Goal: Entertainment & Leisure: Consume media (video, audio)

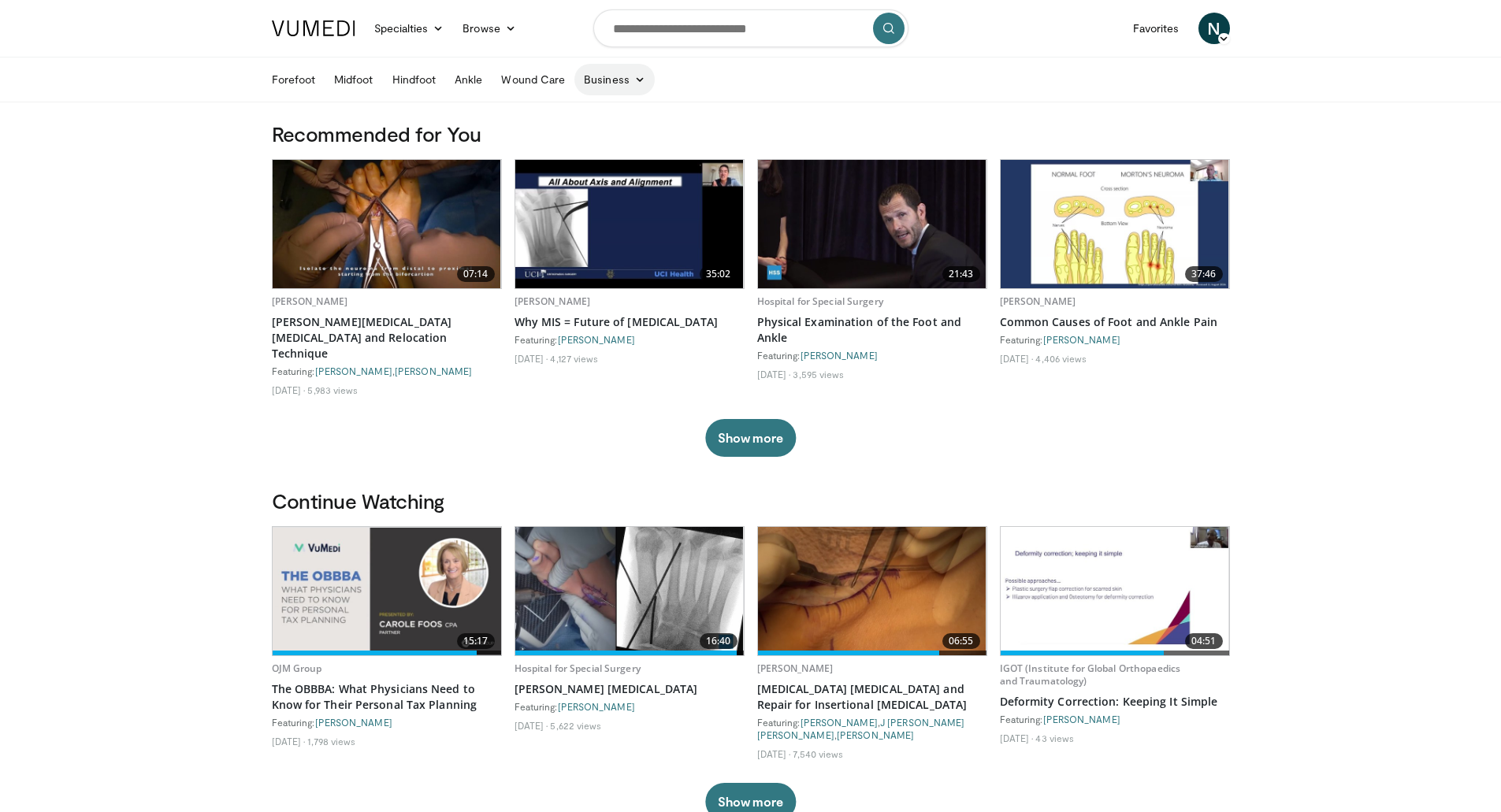
click at [623, 75] on link "Business" at bounding box center [615, 79] width 80 height 31
click at [623, 115] on link "Finance & Taxes" at bounding box center [668, 116] width 187 height 25
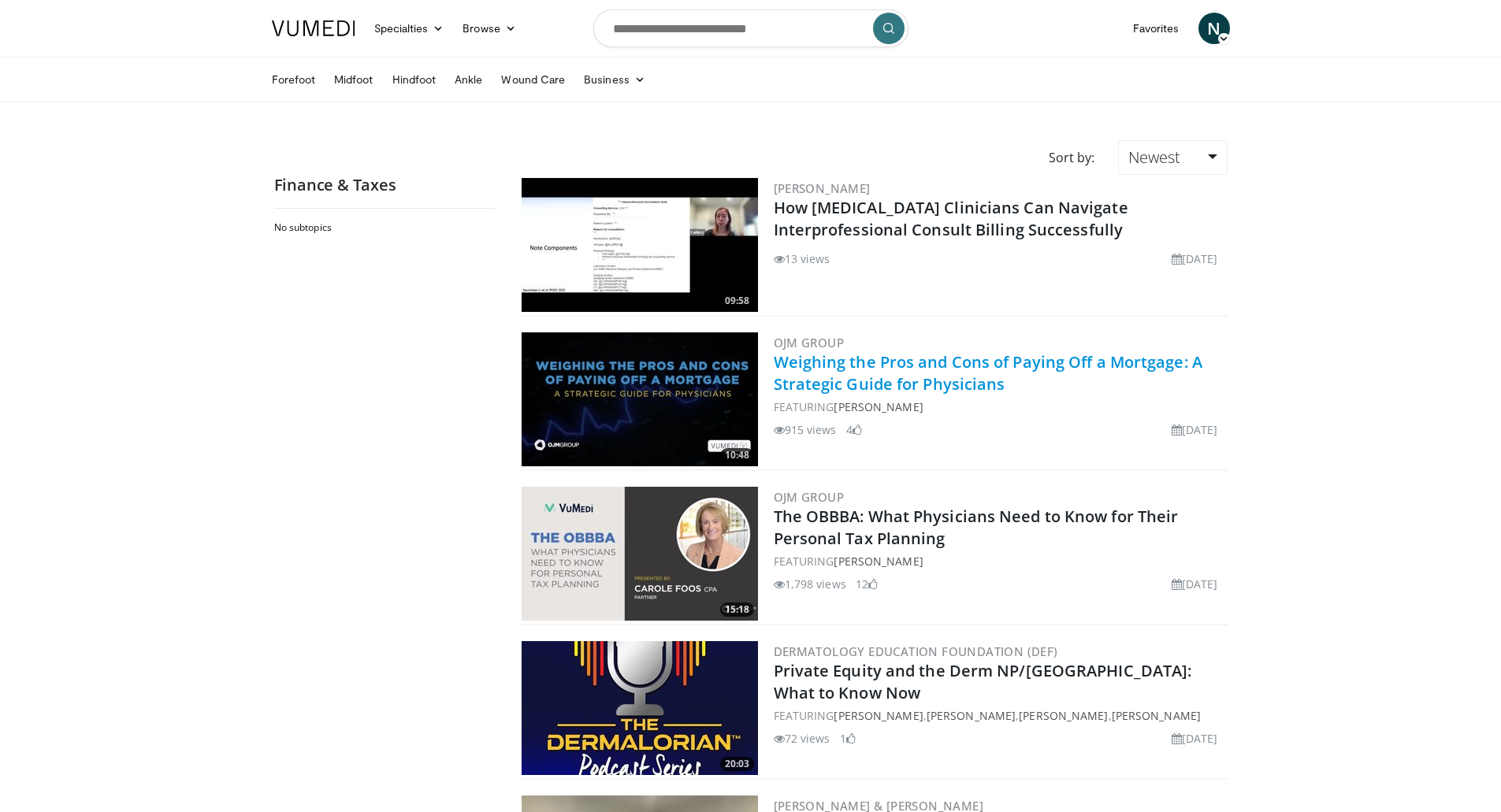
click at [833, 379] on link "Weighing the Pros and Cons of Paying Off a Mortgage: A Strategic Guide for Phys…" at bounding box center [988, 373] width 429 height 43
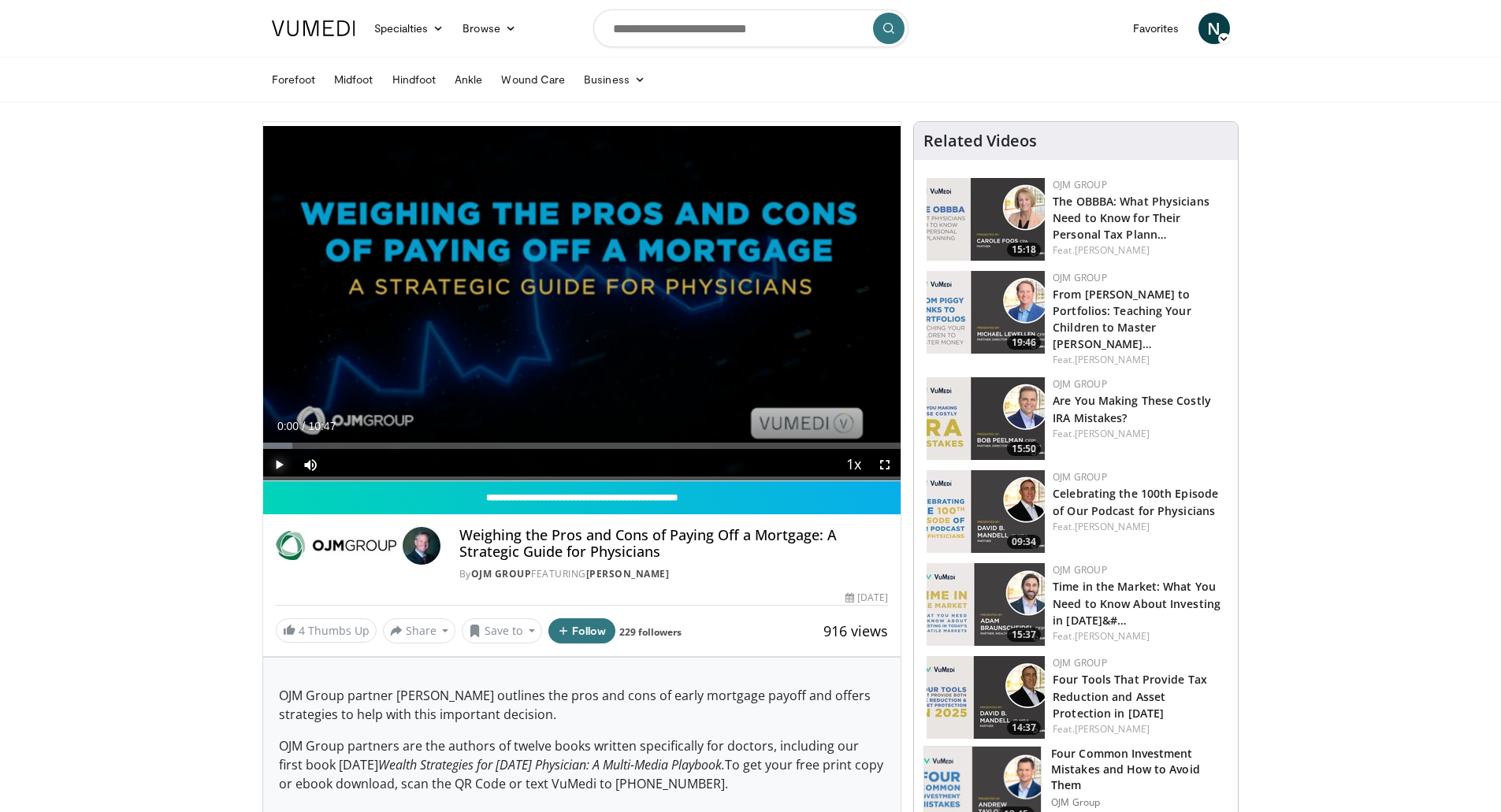
click at [282, 463] on span "Video Player" at bounding box center [278, 464] width 31 height 31
